Goal: Task Accomplishment & Management: Use online tool/utility

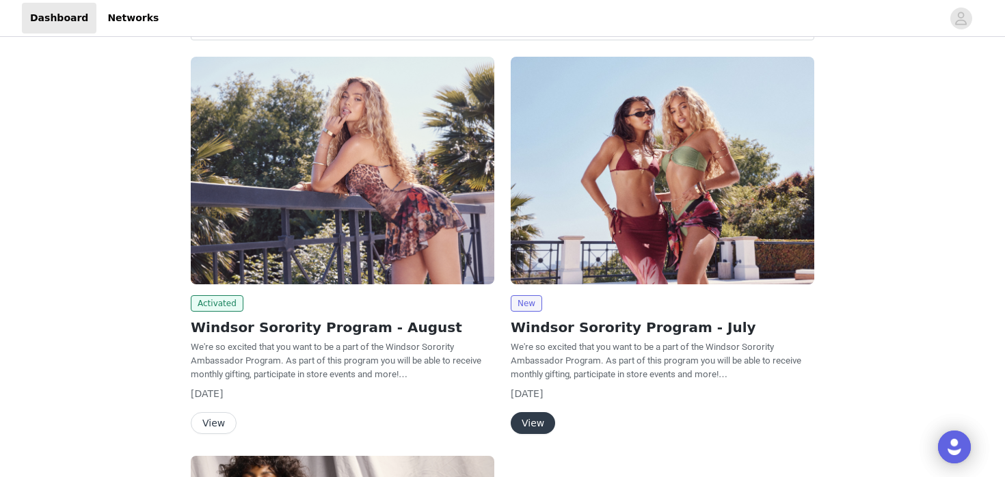
scroll to position [100, 0]
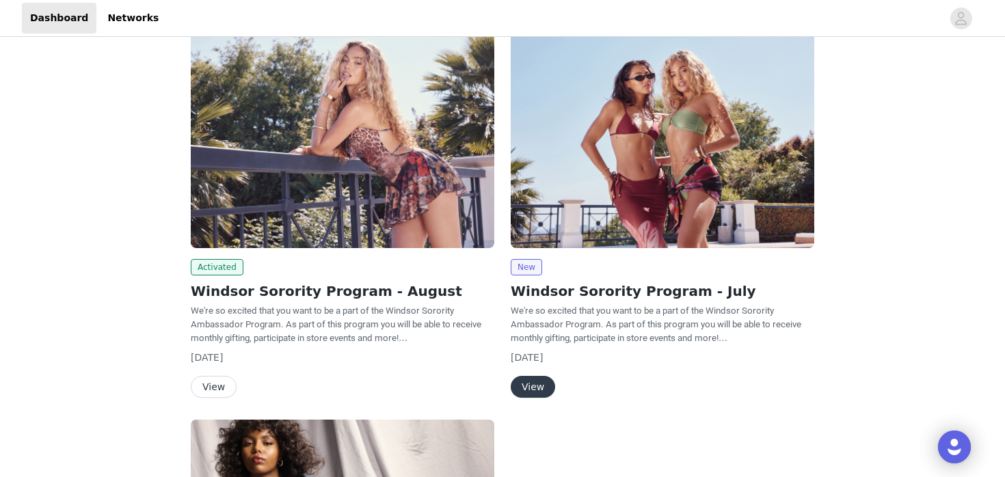
click at [357, 167] on img at bounding box center [342, 135] width 303 height 228
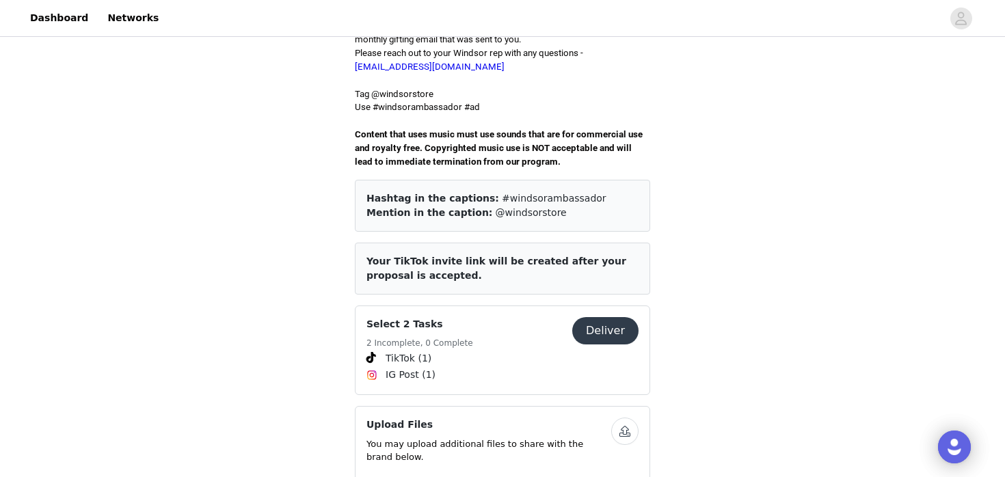
scroll to position [440, 0]
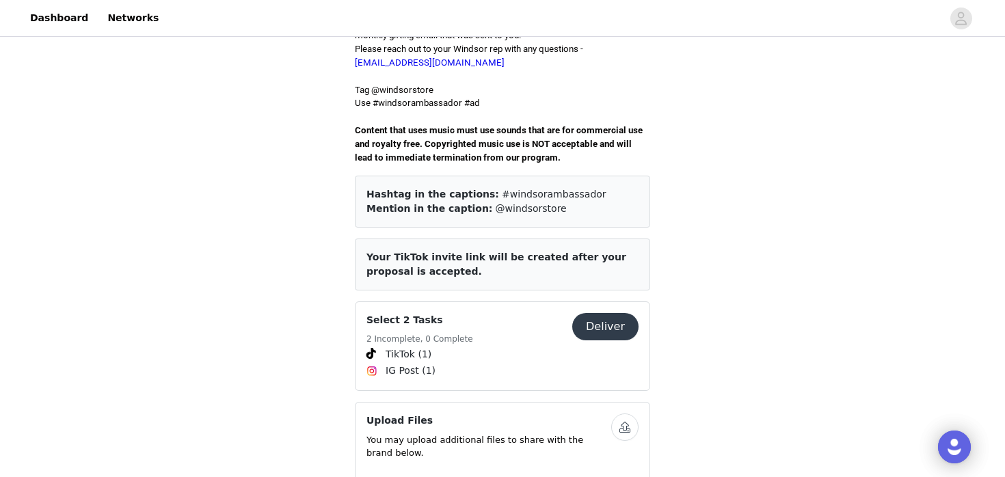
click at [607, 320] on button "Deliver" at bounding box center [605, 326] width 66 height 27
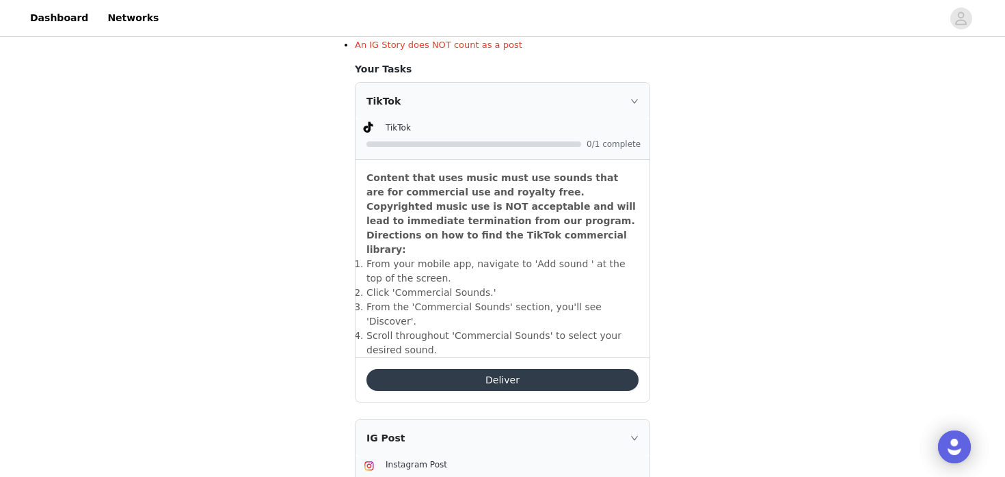
scroll to position [384, 0]
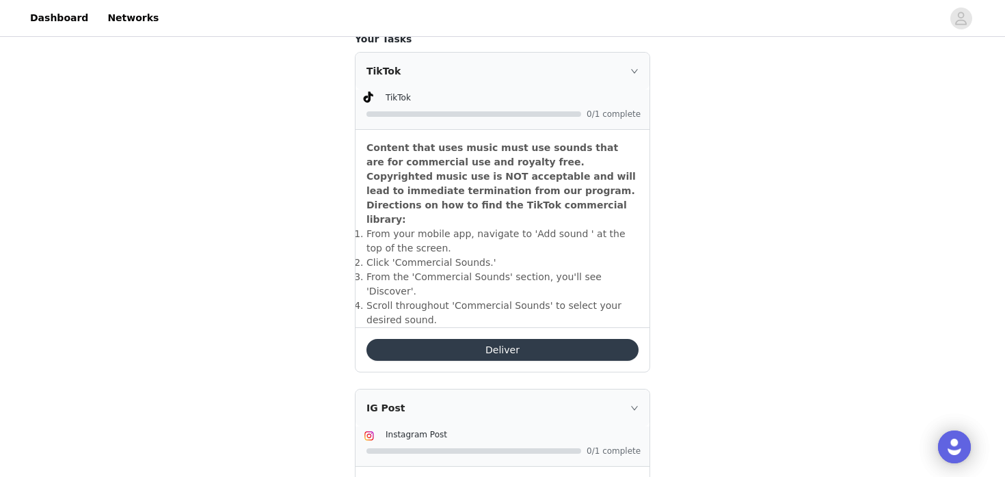
click at [607, 339] on button "Deliver" at bounding box center [502, 350] width 272 height 22
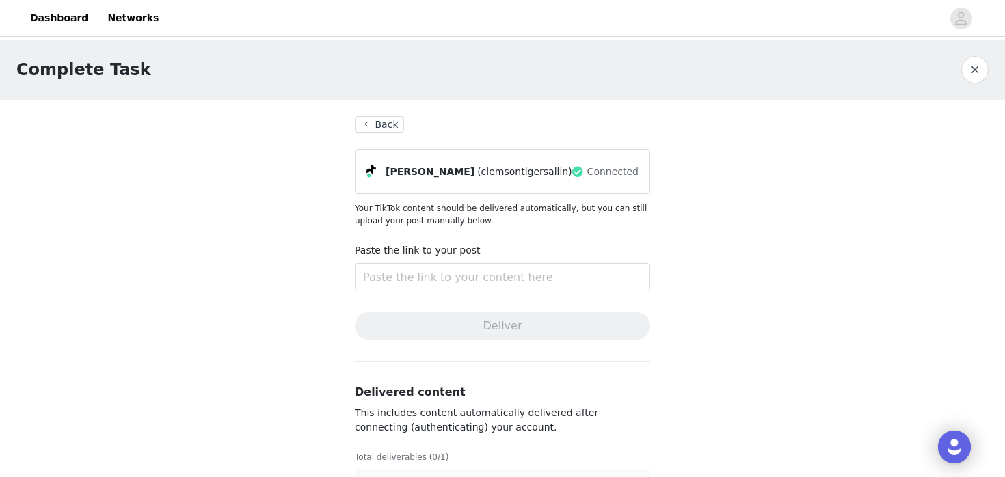
click at [592, 176] on span "Connected" at bounding box center [612, 172] width 51 height 14
click at [497, 176] on span "(clemsontigersallin)" at bounding box center [524, 172] width 95 height 14
drag, startPoint x: 478, startPoint y: 170, endPoint x: 554, endPoint y: 173, distance: 75.9
click at [554, 173] on span "(clemsontigersallin)" at bounding box center [524, 172] width 95 height 14
click at [564, 182] on div "[PERSON_NAME] (clemsontigersallin) Connected" at bounding box center [502, 172] width 272 height 22
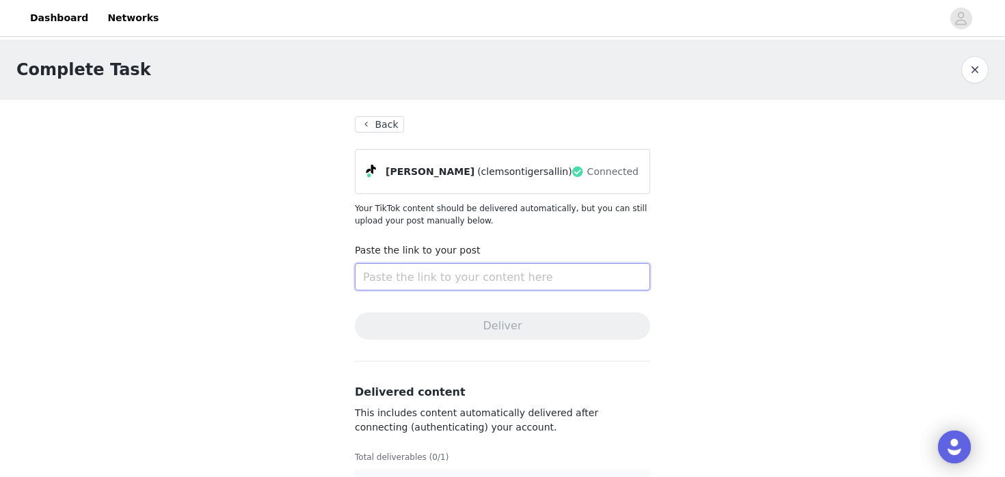
click at [472, 279] on input "text" at bounding box center [502, 276] width 295 height 27
paste input "[URL][DOMAIN_NAME]"
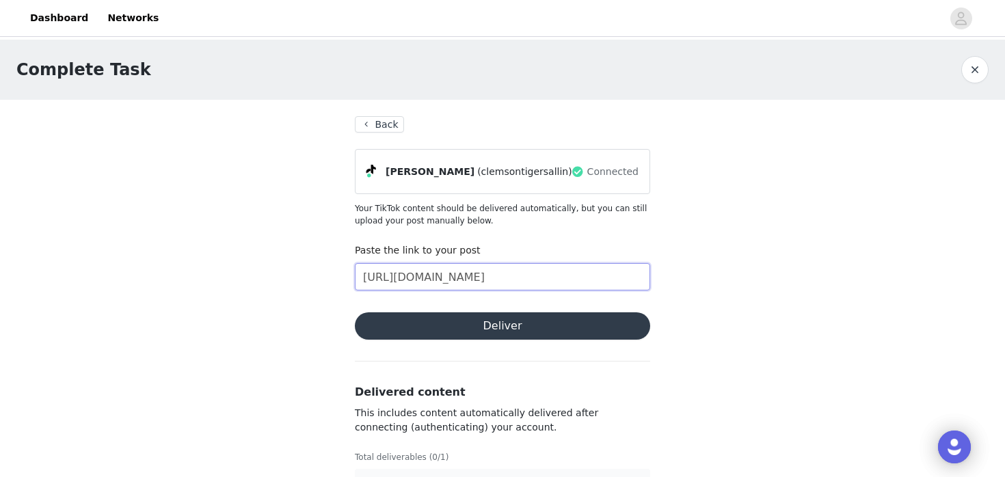
type input "[URL][DOMAIN_NAME]"
click at [482, 318] on button "Deliver" at bounding box center [502, 325] width 295 height 27
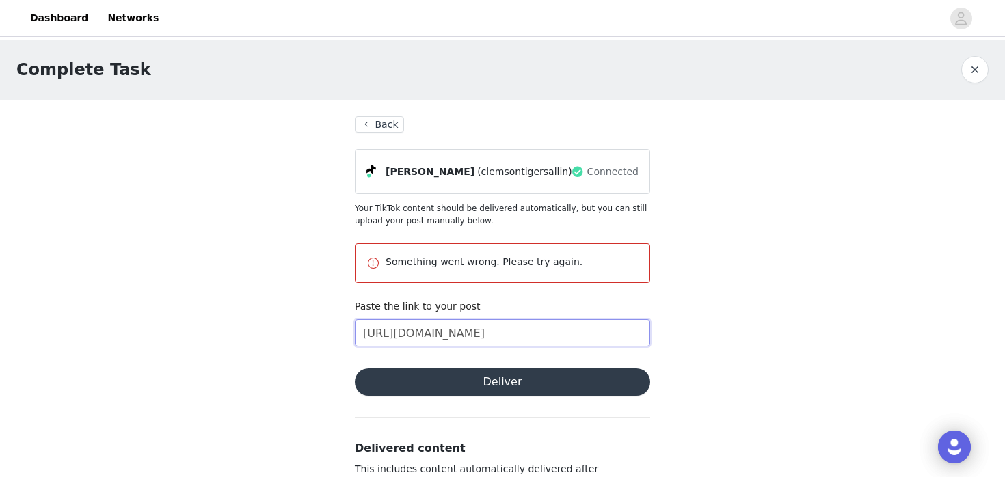
drag, startPoint x: 561, startPoint y: 330, endPoint x: 359, endPoint y: 331, distance: 202.3
click at [356, 332] on input "[URL][DOMAIN_NAME]" at bounding box center [502, 332] width 295 height 27
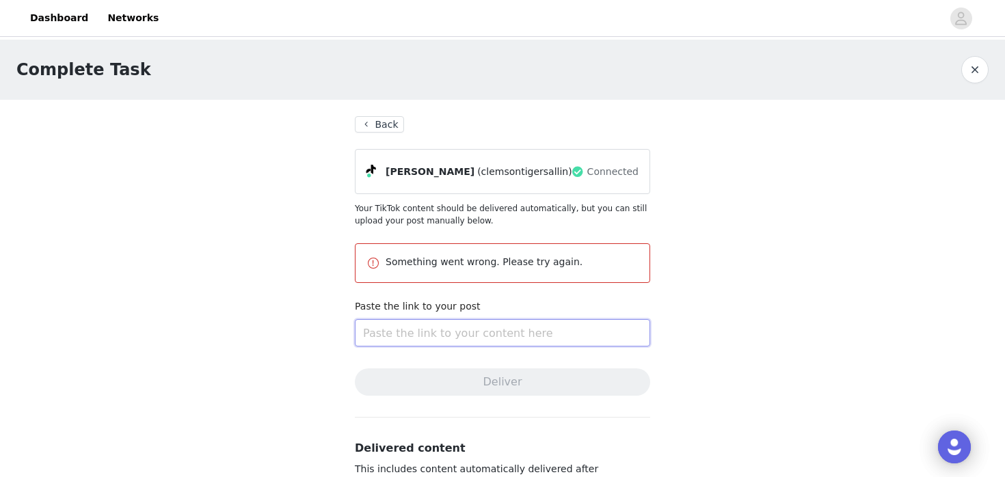
paste input "[URL][DOMAIN_NAME]"
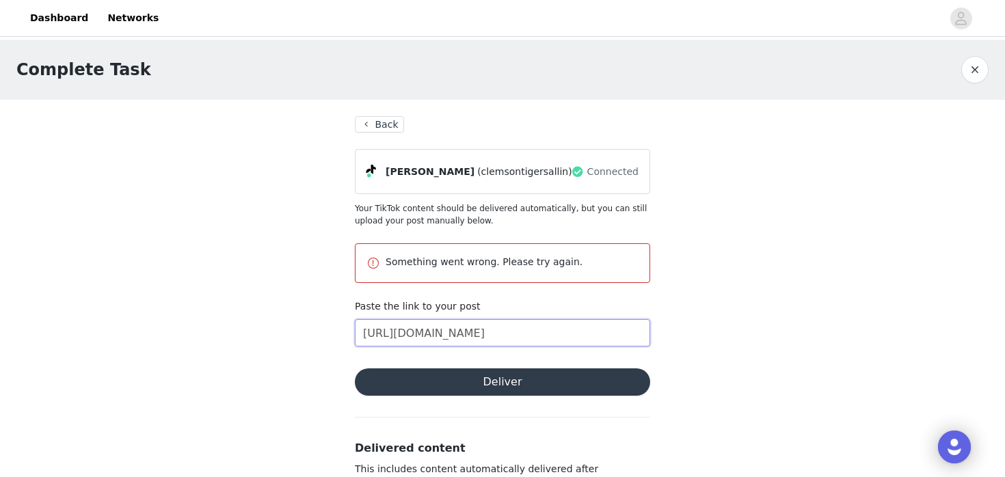
type input "[URL][DOMAIN_NAME]"
click at [390, 401] on section "Back [PERSON_NAME] (clemsontigersallin) Connected Your TikTok content should be…" at bounding box center [502, 338] width 328 height 476
click at [387, 384] on button "Deliver" at bounding box center [502, 381] width 295 height 27
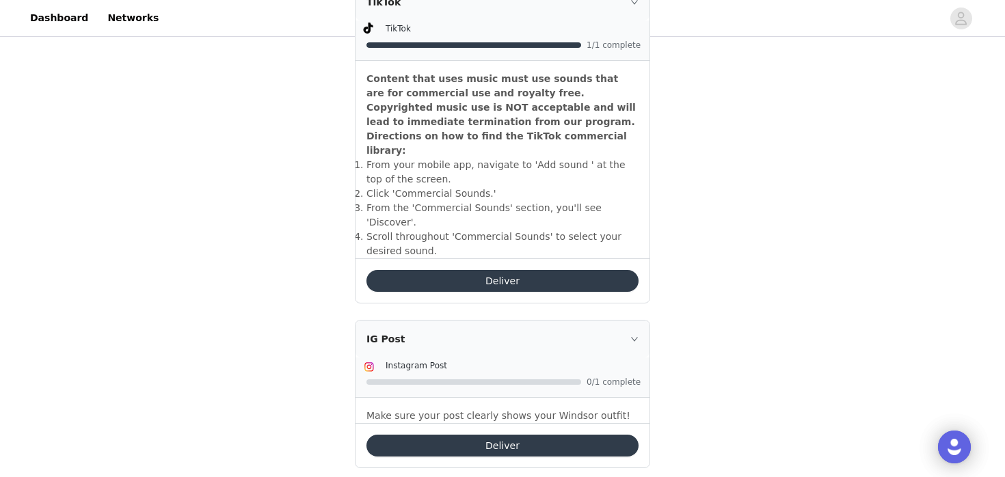
scroll to position [461, 0]
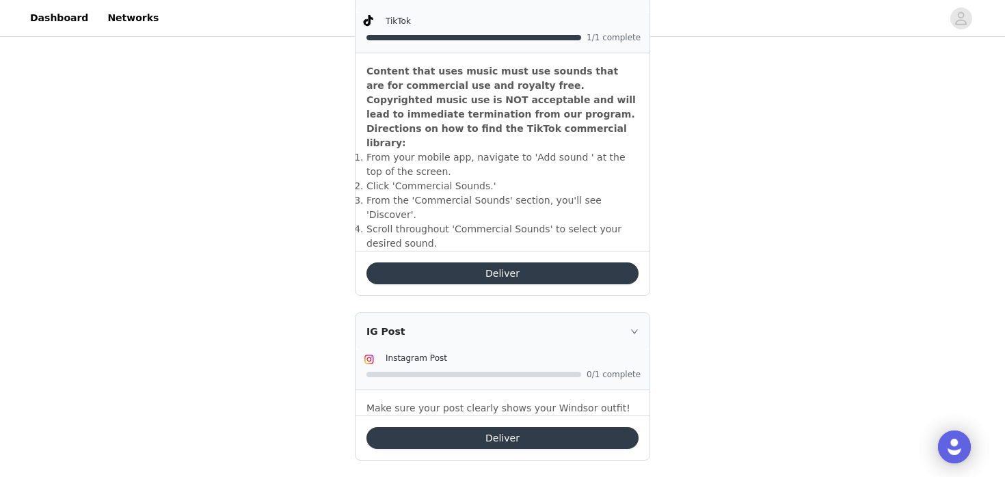
click at [525, 262] on button "Deliver" at bounding box center [502, 273] width 272 height 22
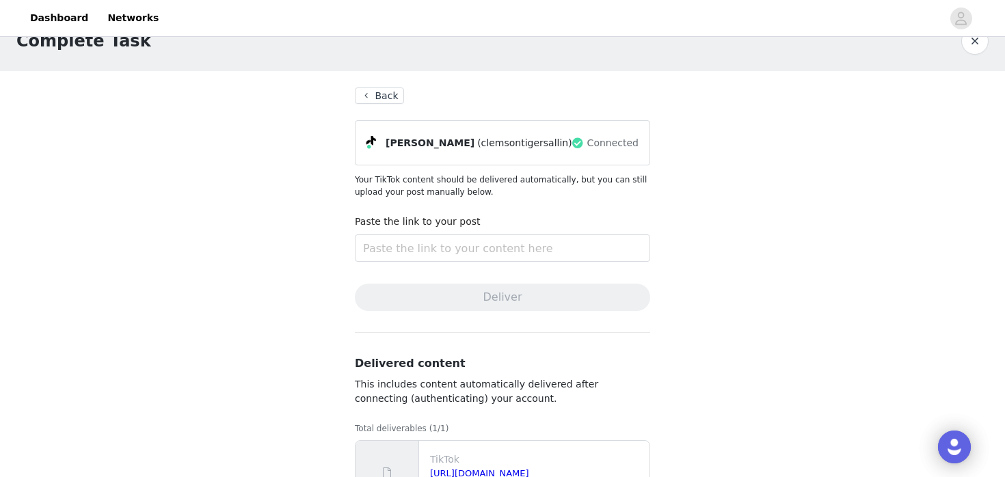
scroll to position [34, 0]
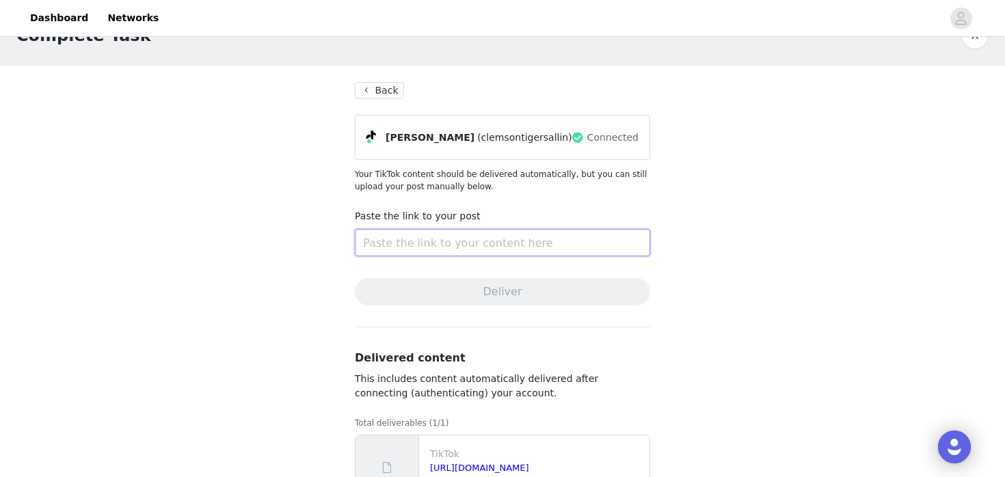
click at [377, 241] on input "text" at bounding box center [502, 242] width 295 height 27
paste input "[URL][DOMAIN_NAME]"
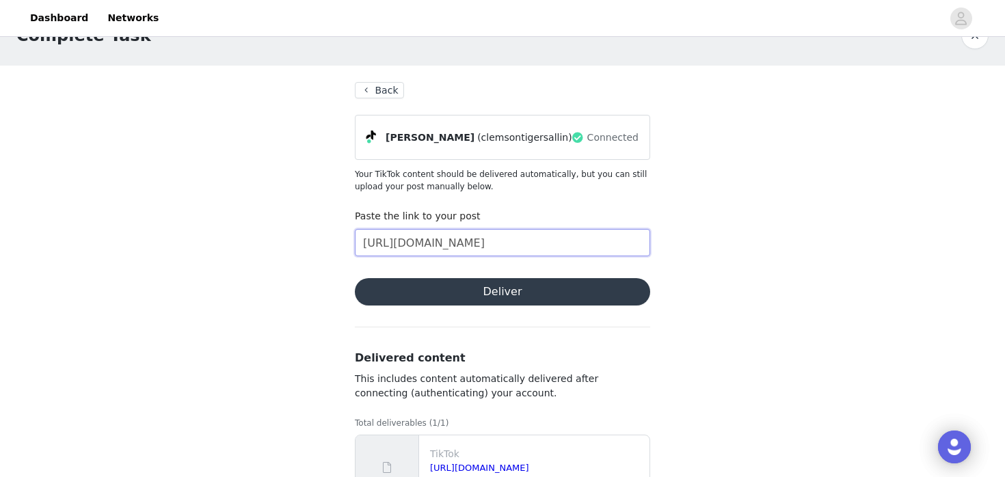
type input "[URL][DOMAIN_NAME]"
click at [412, 293] on button "Deliver" at bounding box center [502, 291] width 295 height 27
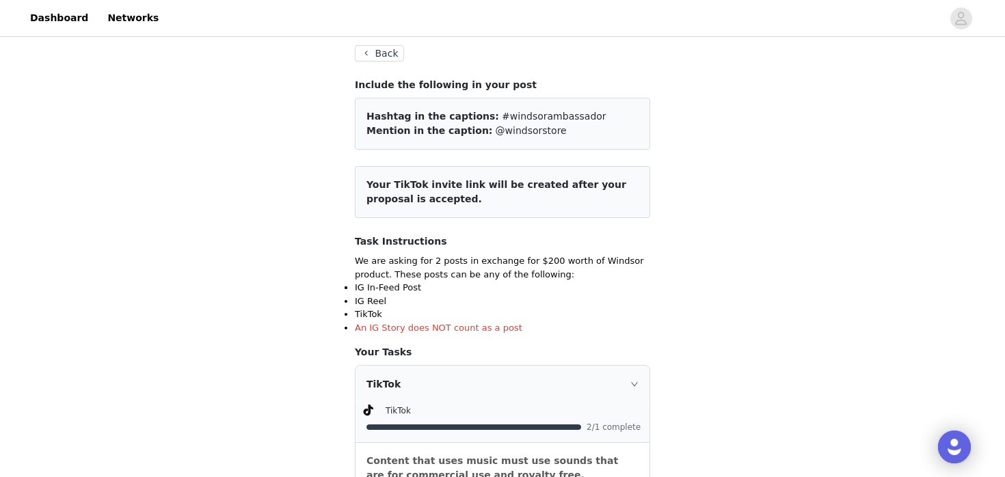
scroll to position [80, 0]
